Goal: Information Seeking & Learning: Learn about a topic

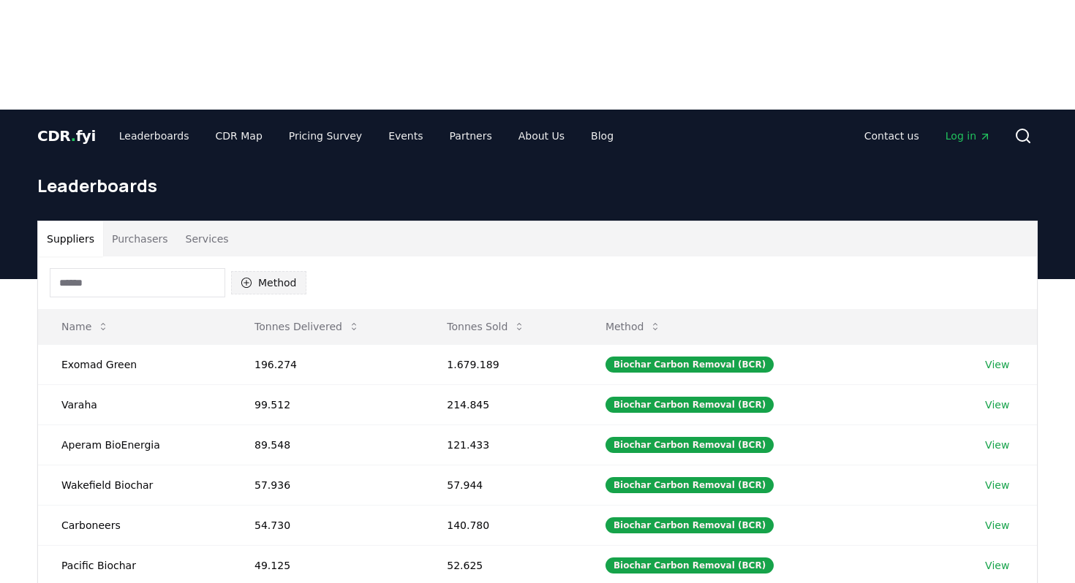
click at [265, 271] on button "Method" at bounding box center [268, 282] width 75 height 23
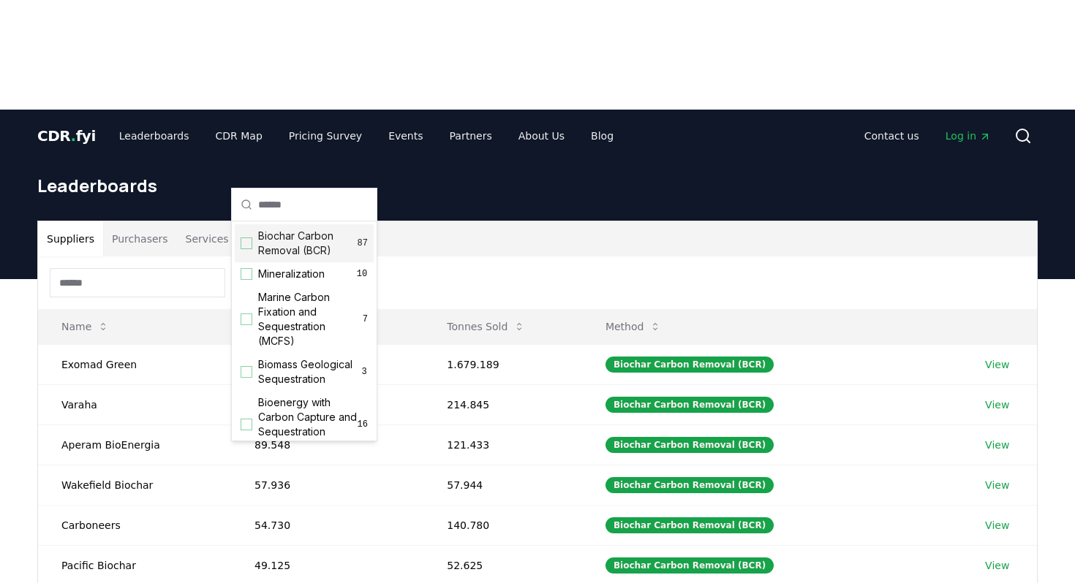
click at [288, 242] on span "Biochar Carbon Removal (BCR)" at bounding box center [307, 243] width 99 height 29
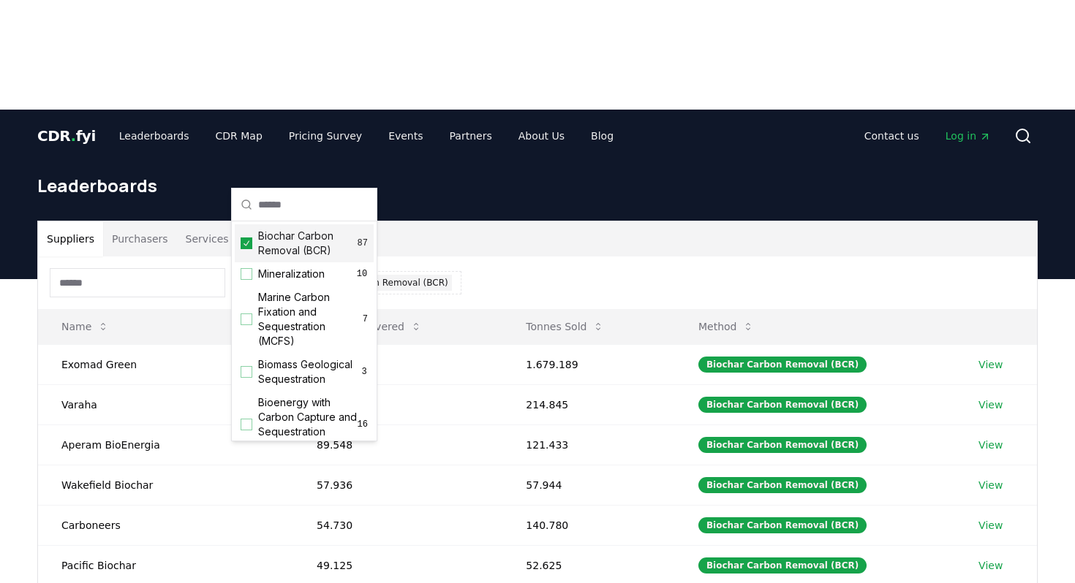
click at [512, 221] on div "Suppliers Purchasers Services" at bounding box center [537, 238] width 999 height 35
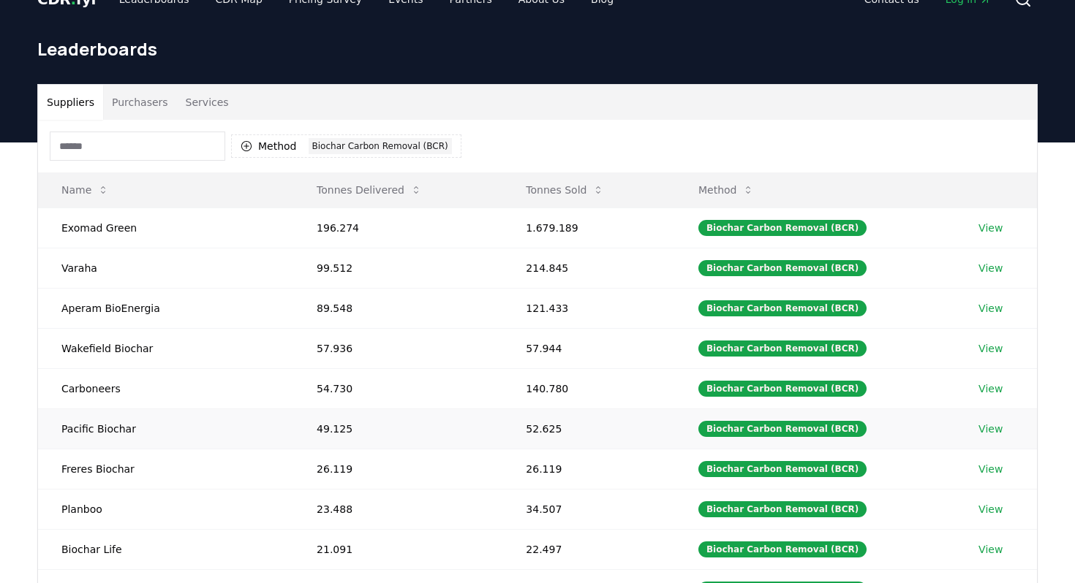
scroll to position [112, 0]
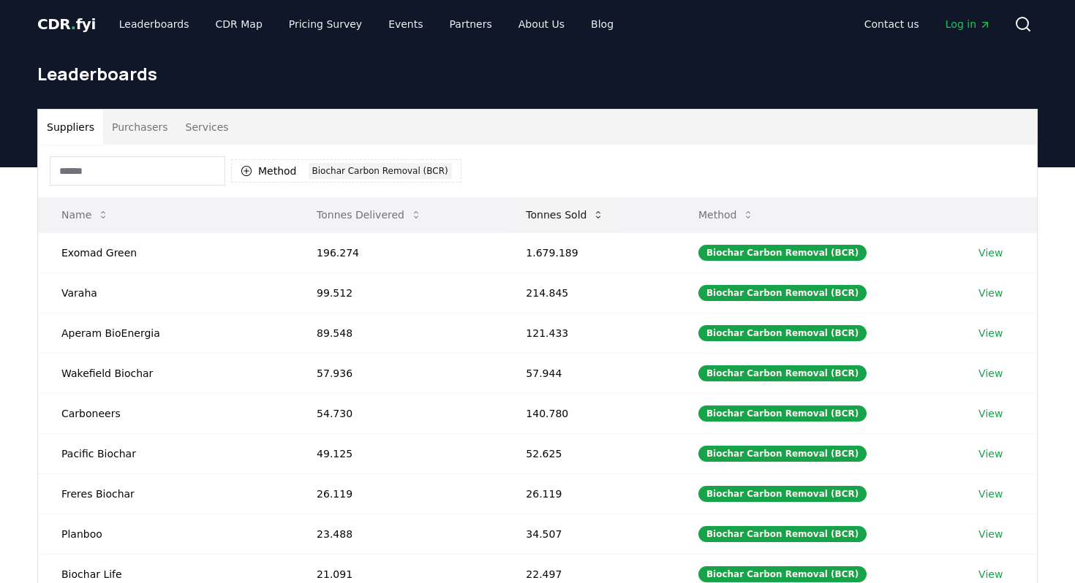
click at [537, 200] on button "Tonnes Sold" at bounding box center [565, 214] width 102 height 29
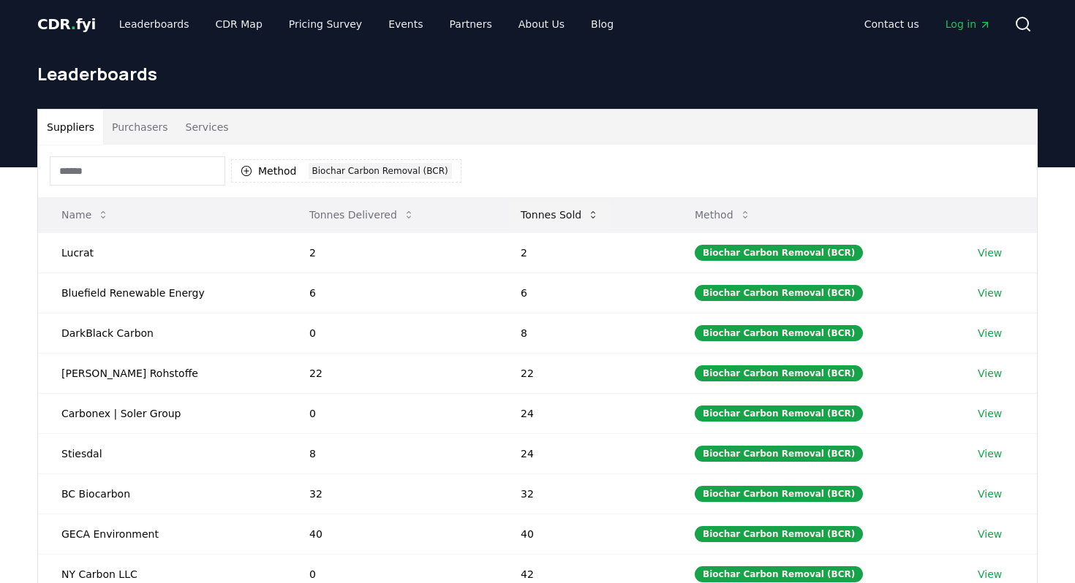
click at [537, 200] on button "Tonnes Sold" at bounding box center [560, 214] width 102 height 29
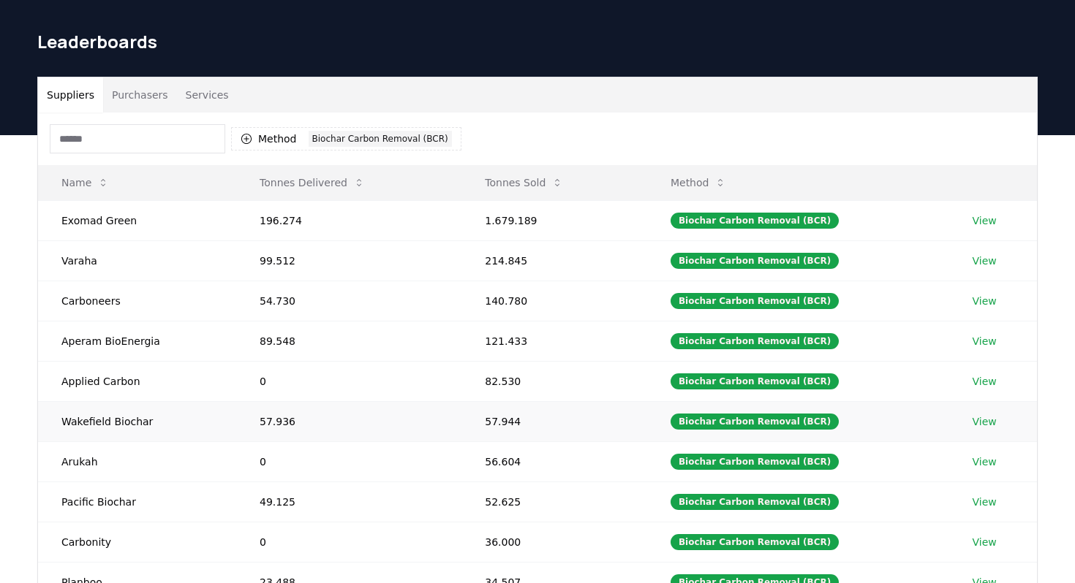
scroll to position [145, 0]
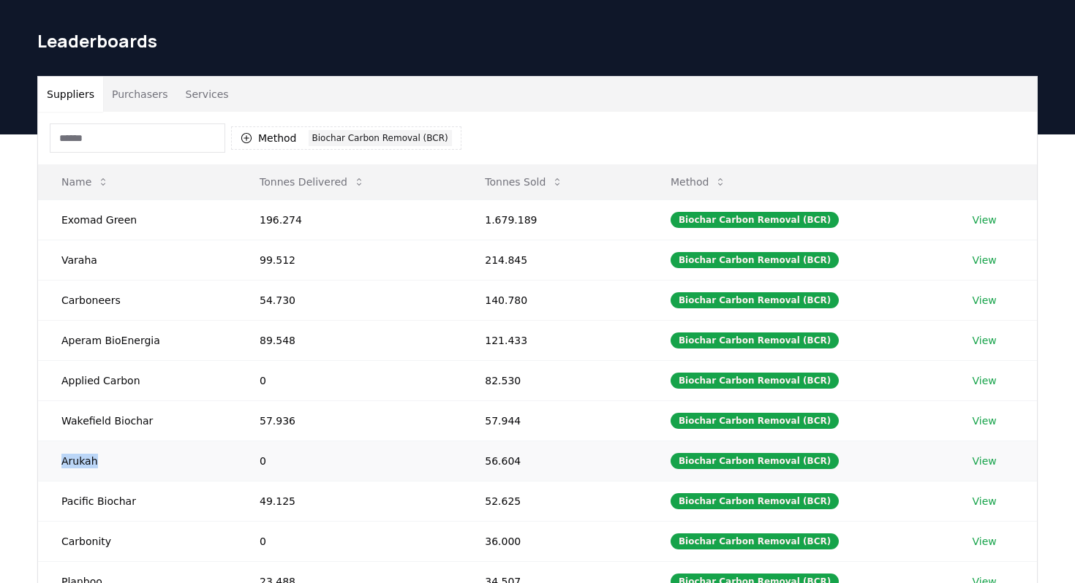
drag, startPoint x: 58, startPoint y: 351, endPoint x: 107, endPoint y: 350, distance: 48.3
click at [107, 441] on td "Arukah" at bounding box center [137, 461] width 198 height 40
copy td "Arukah"
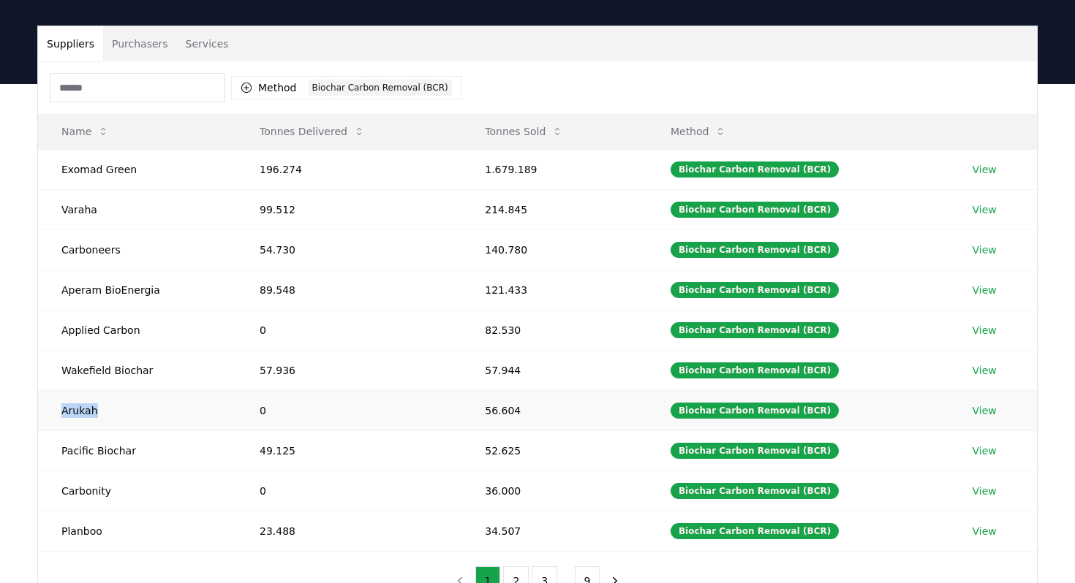
scroll to position [196, 0]
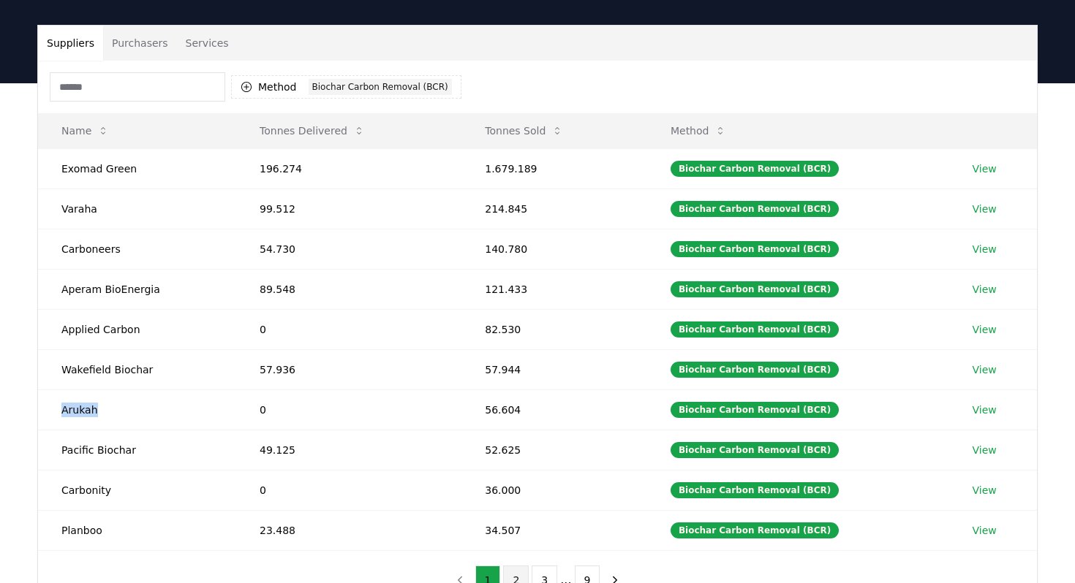
click at [518, 566] on button "2" at bounding box center [516, 580] width 26 height 29
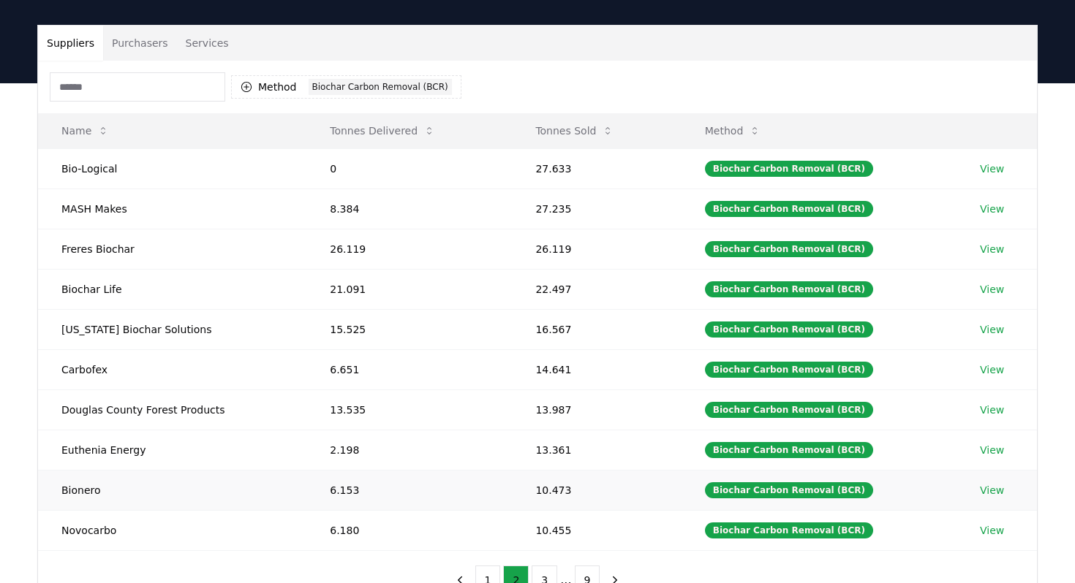
scroll to position [167, 0]
